Goal: Navigation & Orientation: Find specific page/section

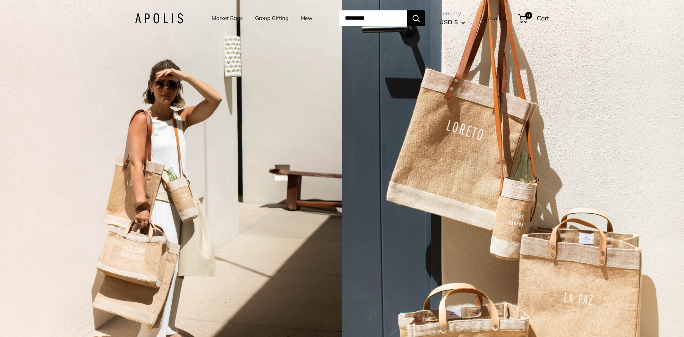
click at [224, 19] on link "Market Bags" at bounding box center [227, 18] width 31 height 10
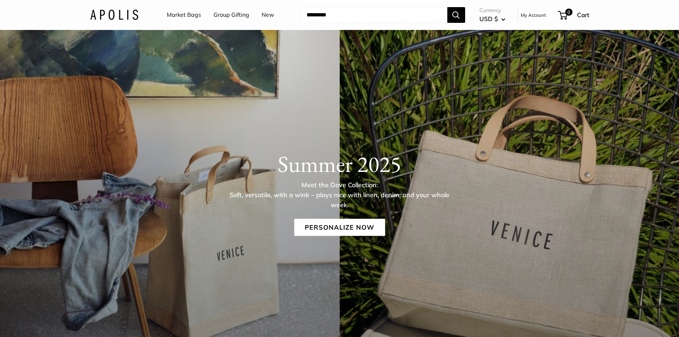
scroll to position [28, 0]
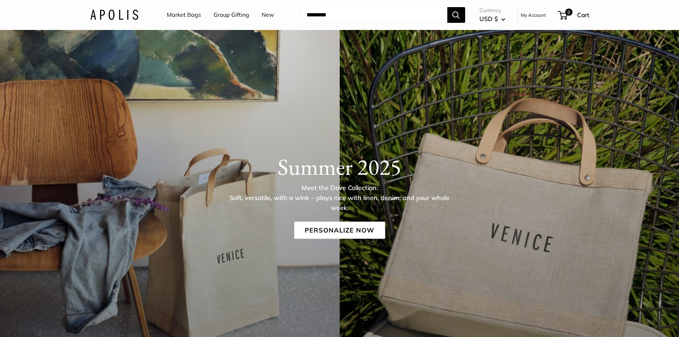
click at [187, 16] on link "Market Bags" at bounding box center [184, 15] width 34 height 11
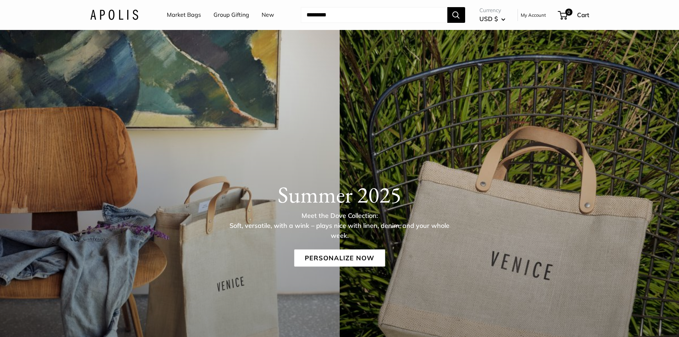
click at [503, 18] on button "USD $" at bounding box center [492, 18] width 26 height 11
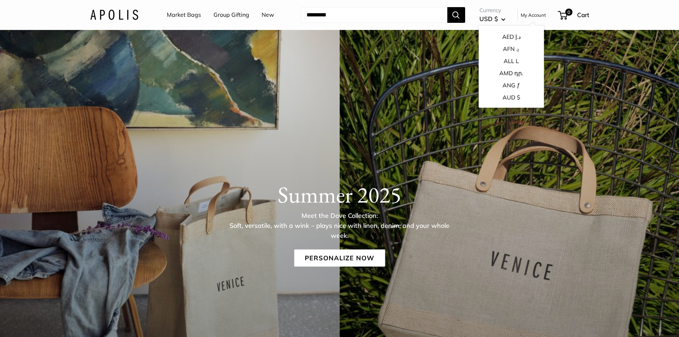
click at [306, 139] on div "Summer 2025 Meet the Dove Collection: Soft, versatile, with a wink – plays nice…" at bounding box center [339, 242] width 679 height 424
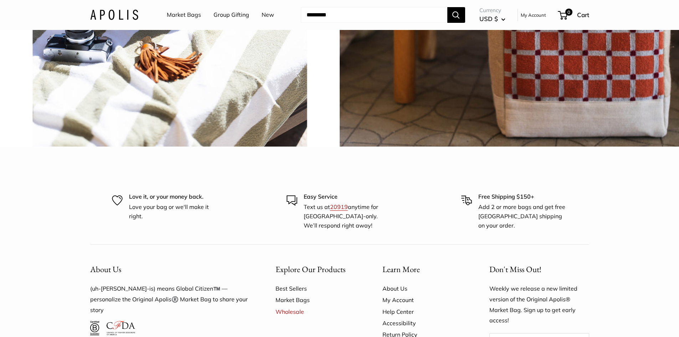
scroll to position [1869, 0]
